Goal: Find specific page/section: Find specific page/section

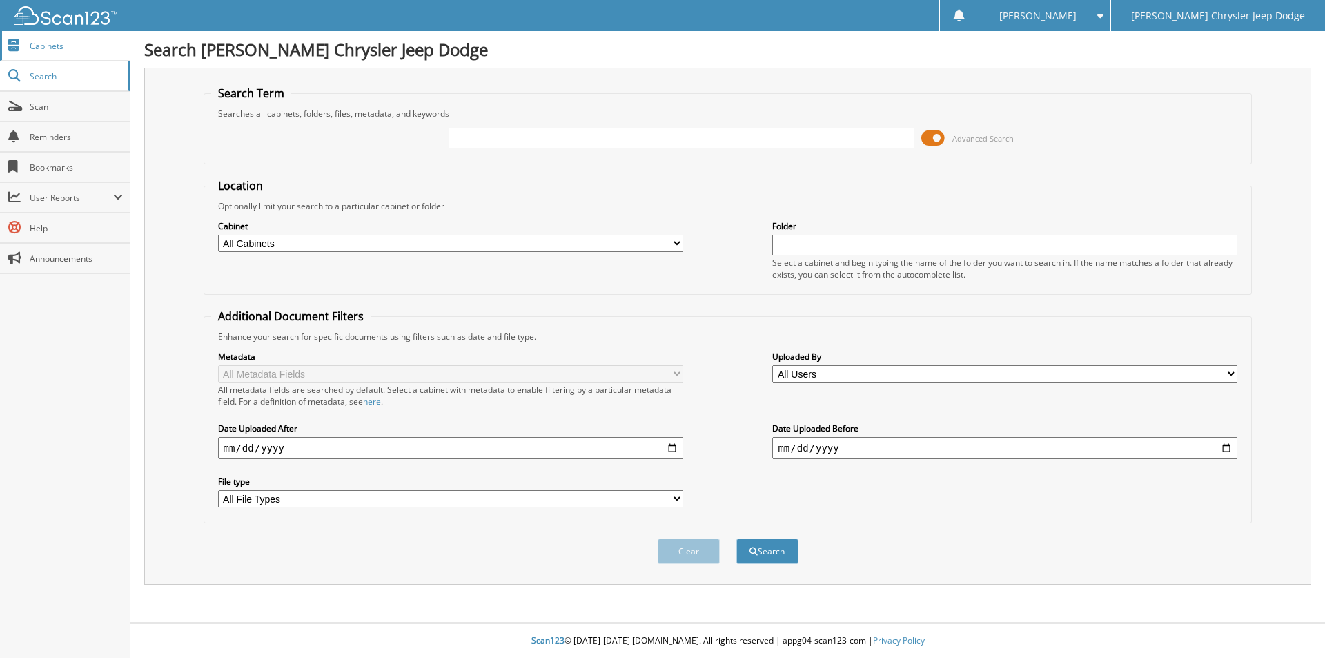
click at [60, 48] on span "Cabinets" at bounding box center [76, 46] width 93 height 12
click at [639, 240] on select "All Cabinets ACCOUNTS RECEIVABLE PARTS INVOICES PAYABLES PAYROLL SERVICE CONTRA…" at bounding box center [450, 243] width 465 height 17
select select "6453"
click at [218, 235] on select "All Cabinets ACCOUNTS RECEIVABLE PARTS INVOICES PAYABLES PAYROLL SERVICE CONTRA…" at bounding box center [450, 243] width 465 height 17
click at [471, 143] on input "text" at bounding box center [681, 138] width 465 height 21
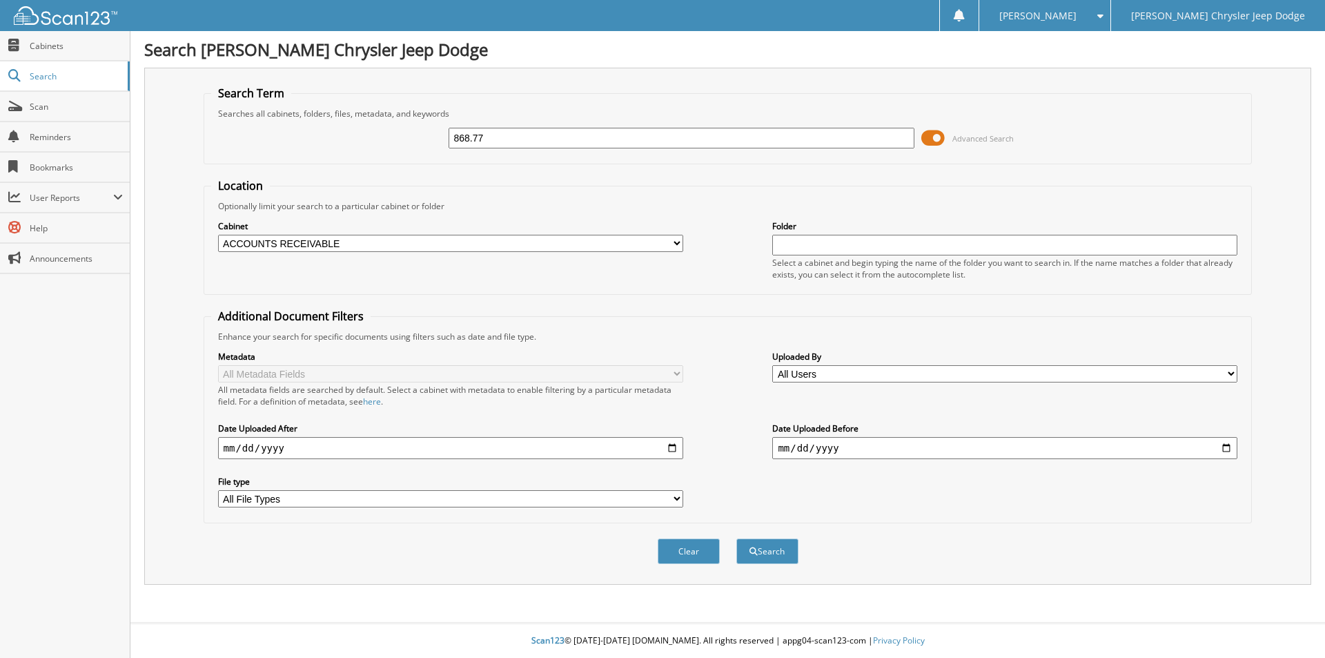
type input "868.77"
click at [736, 538] on button "Search" at bounding box center [767, 551] width 62 height 26
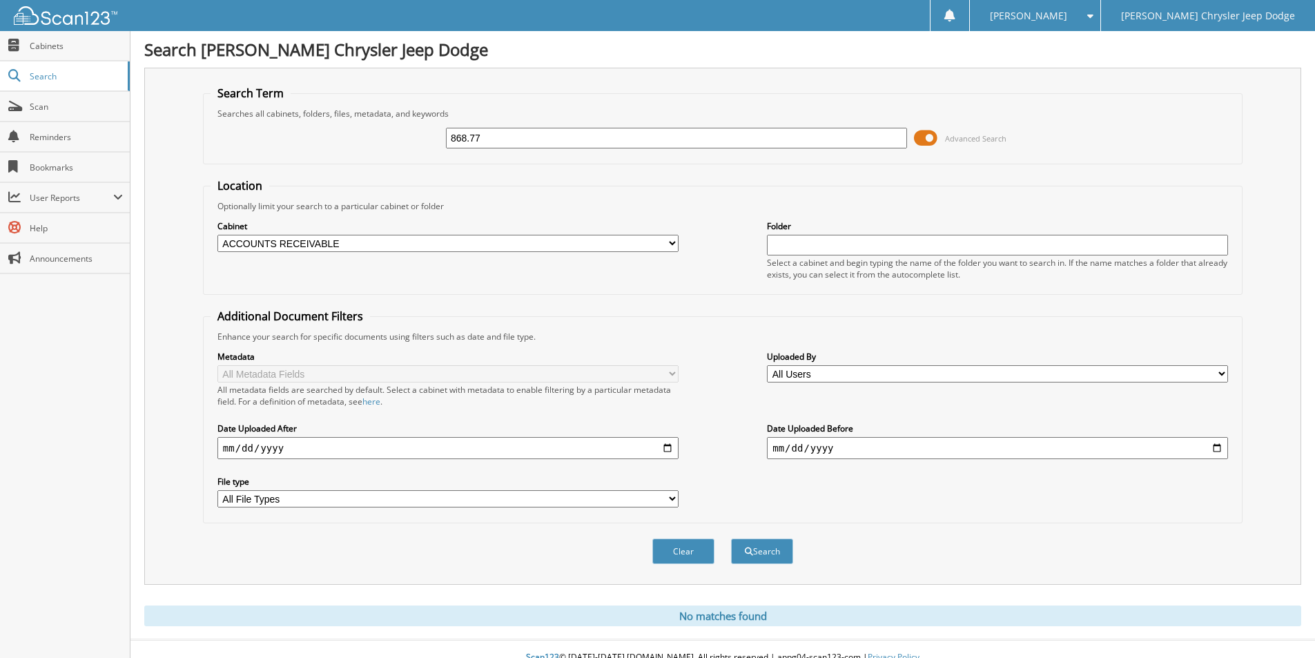
scroll to position [17, 0]
